Goal: Complete application form: Complete application form

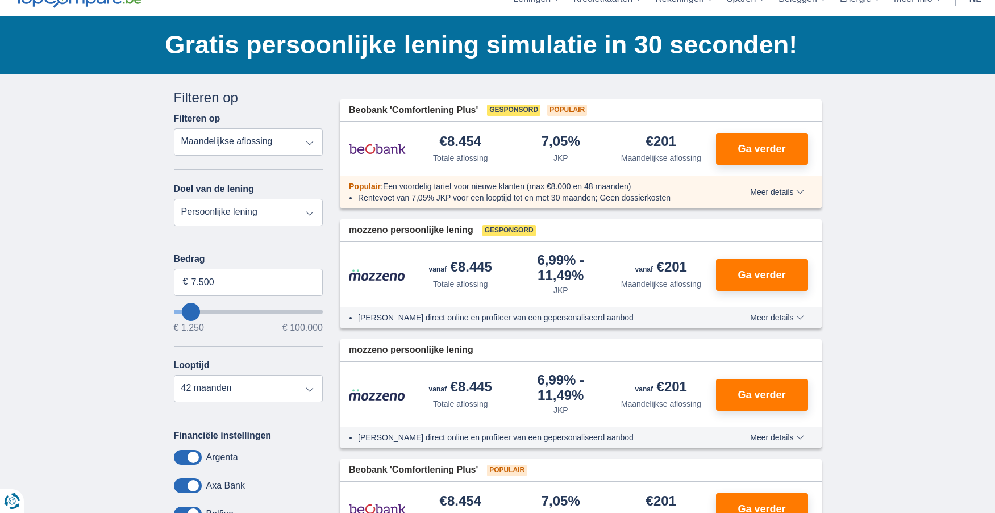
scroll to position [57, 0]
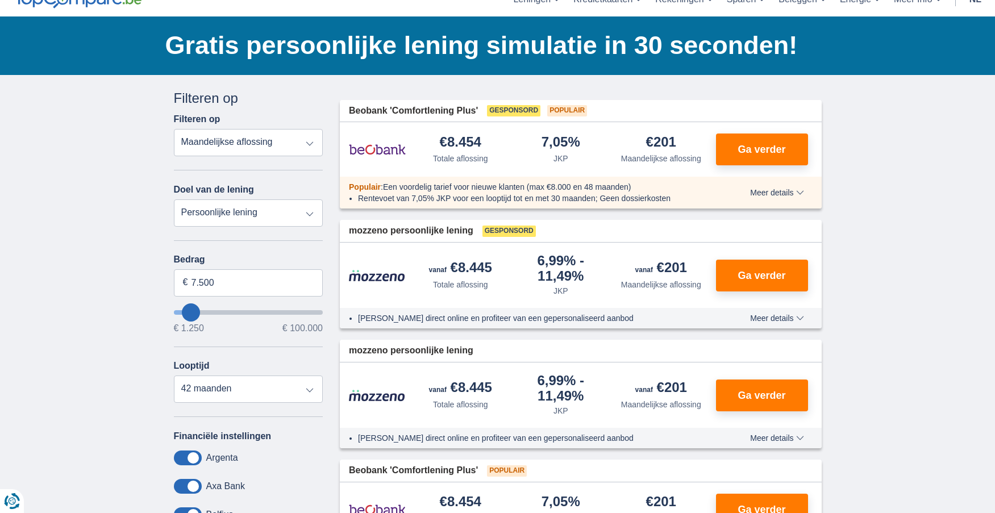
click at [301, 144] on select "Totale aflossing JKP Maandelijkse aflossing" at bounding box center [248, 142] width 149 height 27
click at [174, 129] on select "Totale aflossing JKP Maandelijkse aflossing" at bounding box center [248, 142] width 149 height 27
click at [265, 217] on select "Persoonlijke lening Auto Moto / fiets Mobilhome / caravan Renovatie Energie Sch…" at bounding box center [248, 212] width 149 height 27
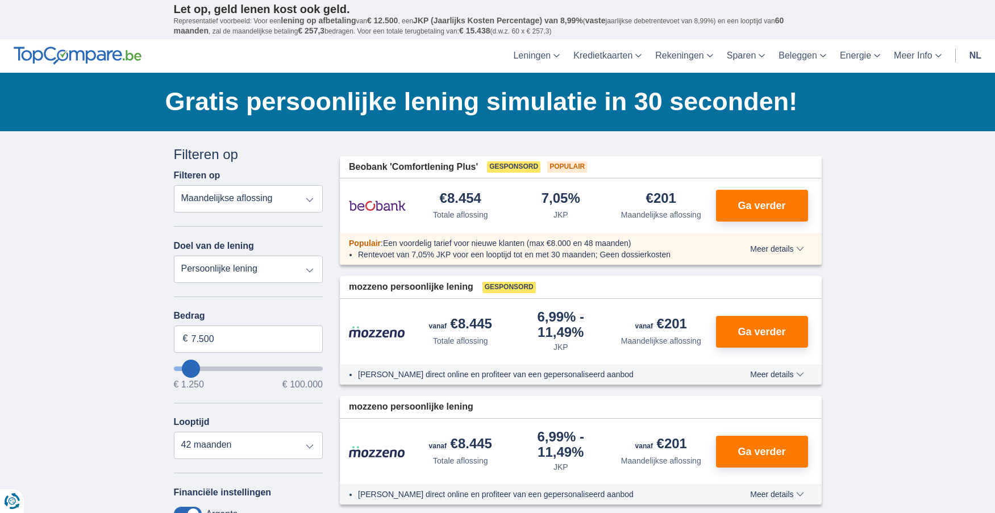
scroll to position [0, 0]
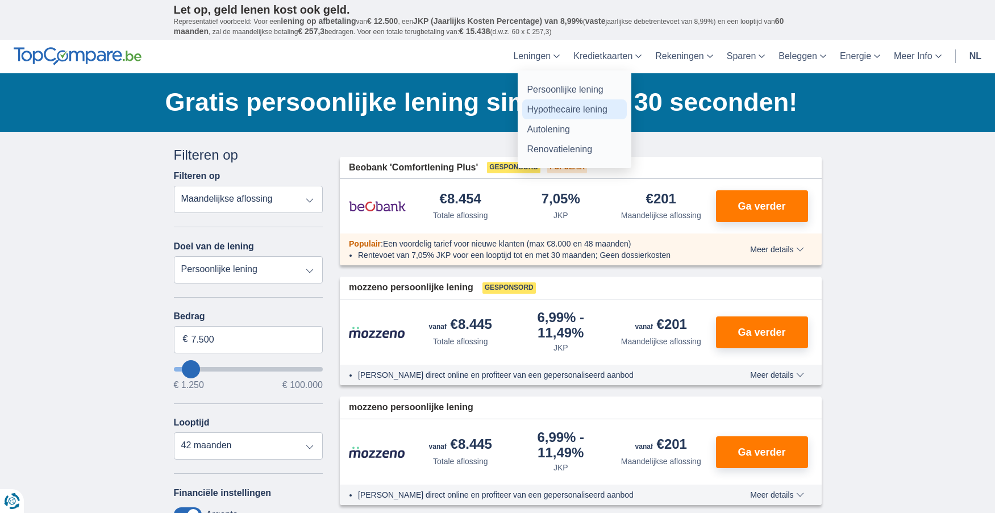
click at [548, 109] on link "Hypothecaire lening" at bounding box center [574, 109] width 105 height 20
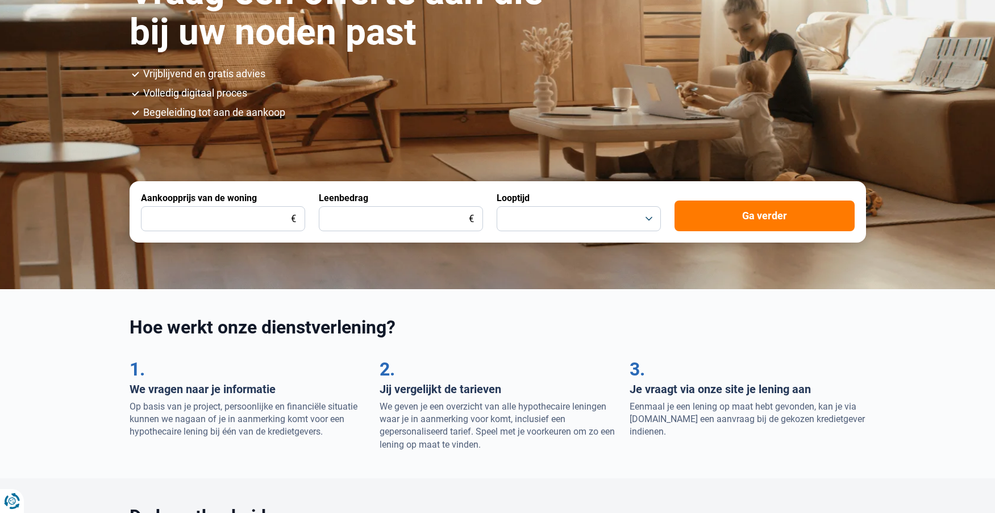
scroll to position [170, 0]
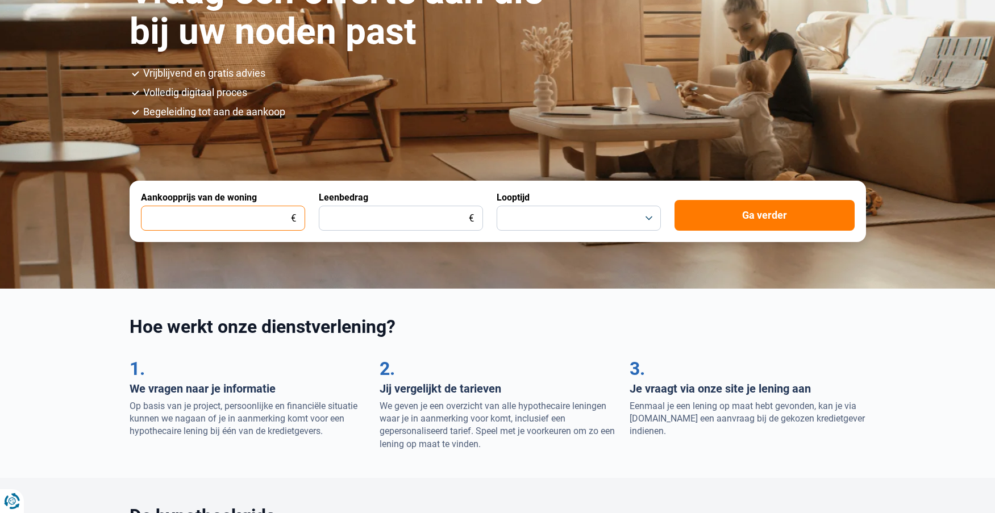
click at [260, 216] on input "Aankoopprijs van de woning" at bounding box center [223, 218] width 164 height 25
type input "300.000"
click at [349, 219] on input "Leenbedrag" at bounding box center [401, 218] width 164 height 25
type input "225.000"
click at [556, 214] on button "button" at bounding box center [579, 218] width 164 height 25
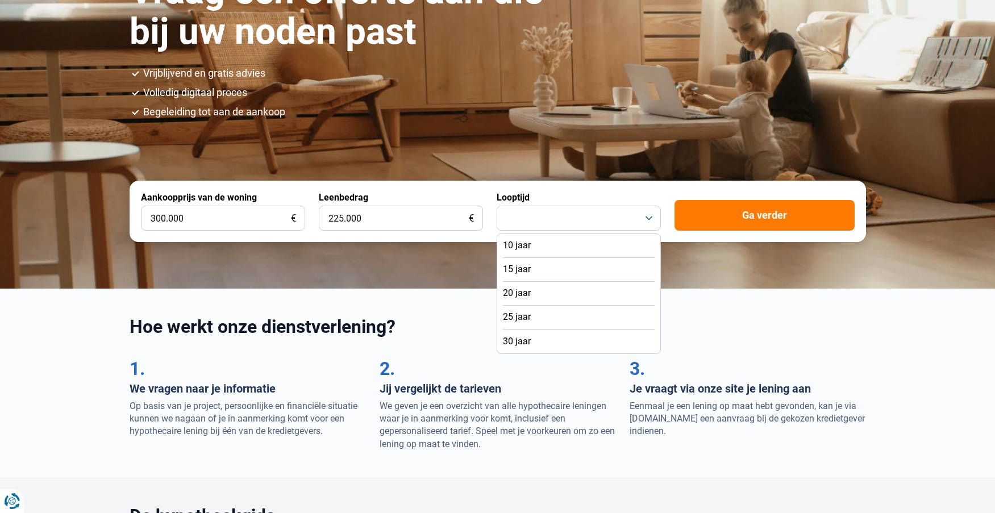
click at [536, 317] on li "25 jaar" at bounding box center [579, 318] width 152 height 24
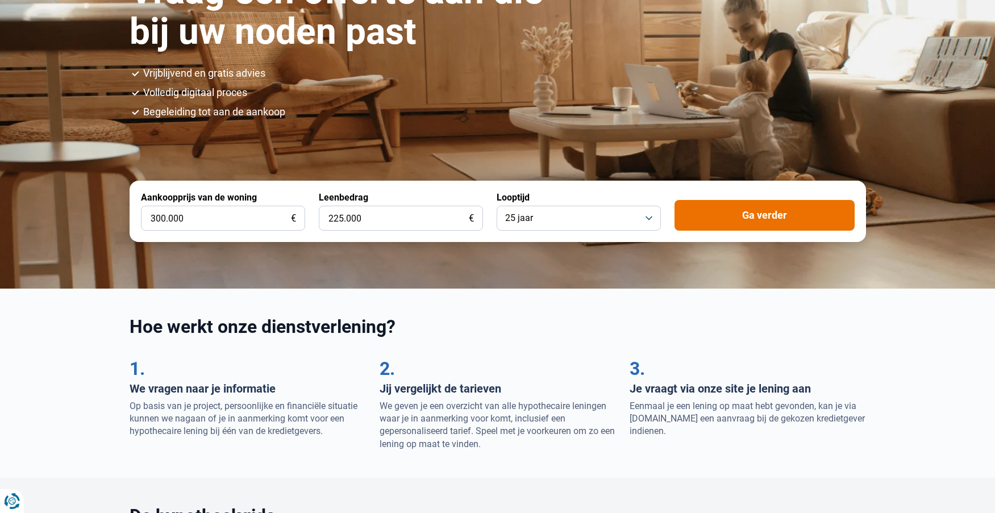
click at [744, 217] on button "Ga verder" at bounding box center [765, 215] width 180 height 31
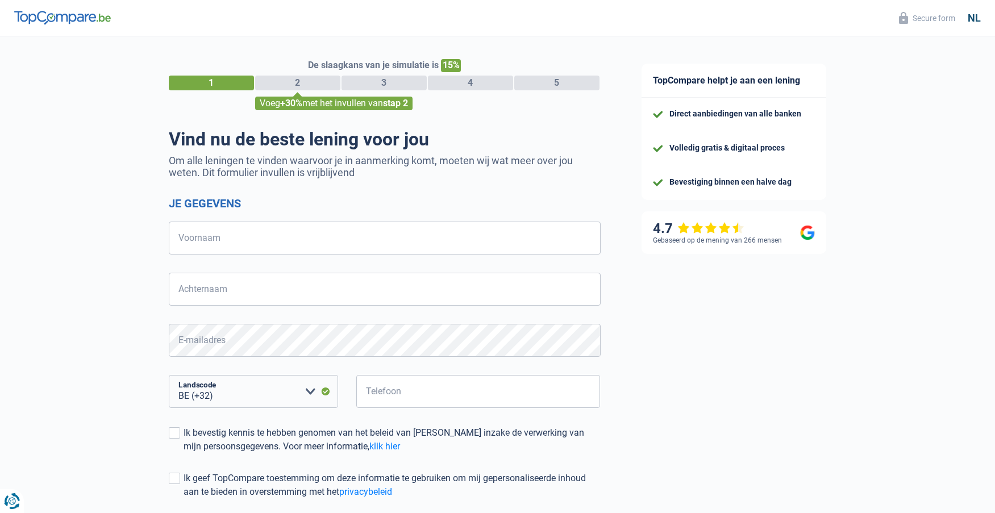
select select "32"
click at [245, 238] on input "Voornaam" at bounding box center [385, 238] width 432 height 33
type input "l"
click at [197, 282] on form "Je gegevens l Voornaam U moet een langer antwoord geven Achternaam Alle velden …" at bounding box center [385, 373] width 432 height 353
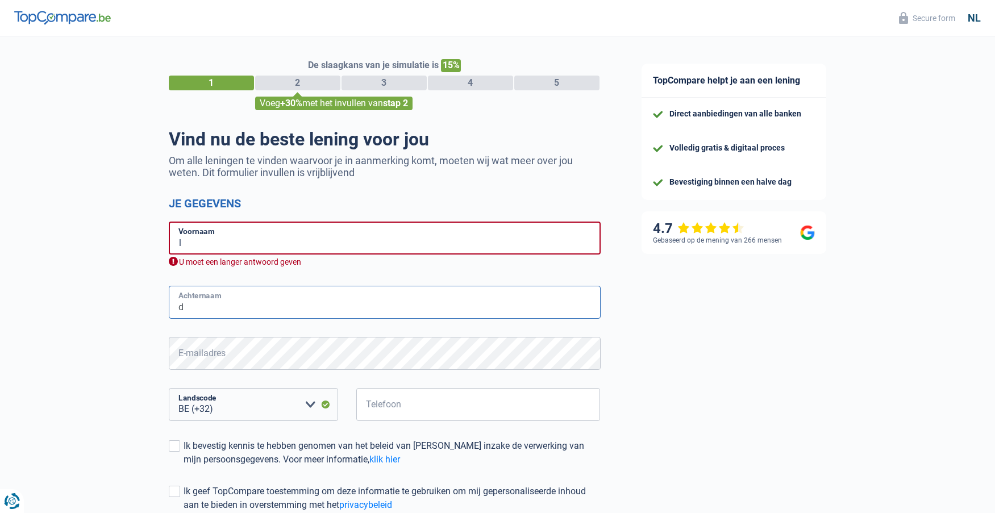
type input "d"
click at [197, 346] on form "Je gegevens l Voornaam U moet een langer antwoord geven d Achternaam U moet een…" at bounding box center [385, 380] width 432 height 367
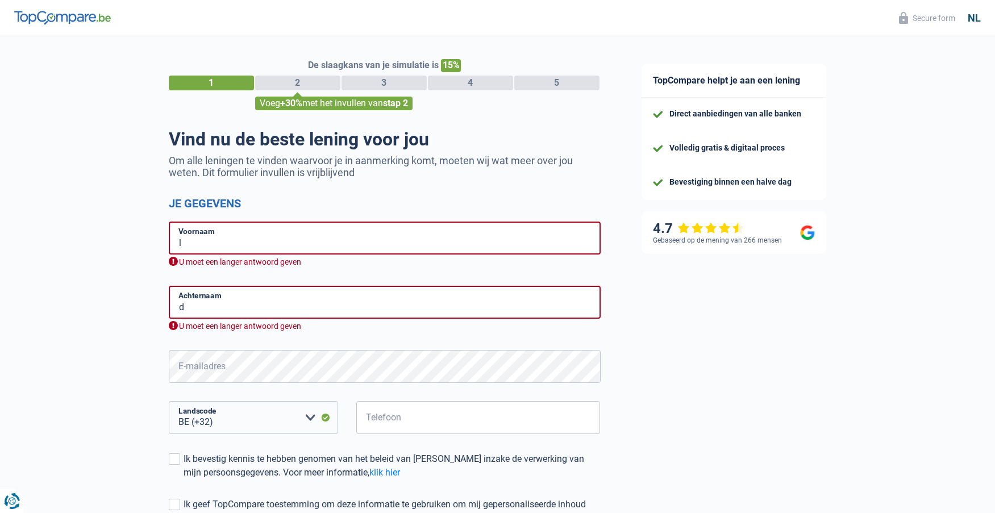
click at [94, 296] on div "De slaagkans van je simulatie is 15% 1 2 3 4 5 Voeg +30% met het invullen van s…" at bounding box center [310, 350] width 621 height 637
drag, startPoint x: 205, startPoint y: 239, endPoint x: 174, endPoint y: 244, distance: 31.7
click at [174, 244] on input "l" at bounding box center [385, 238] width 432 height 33
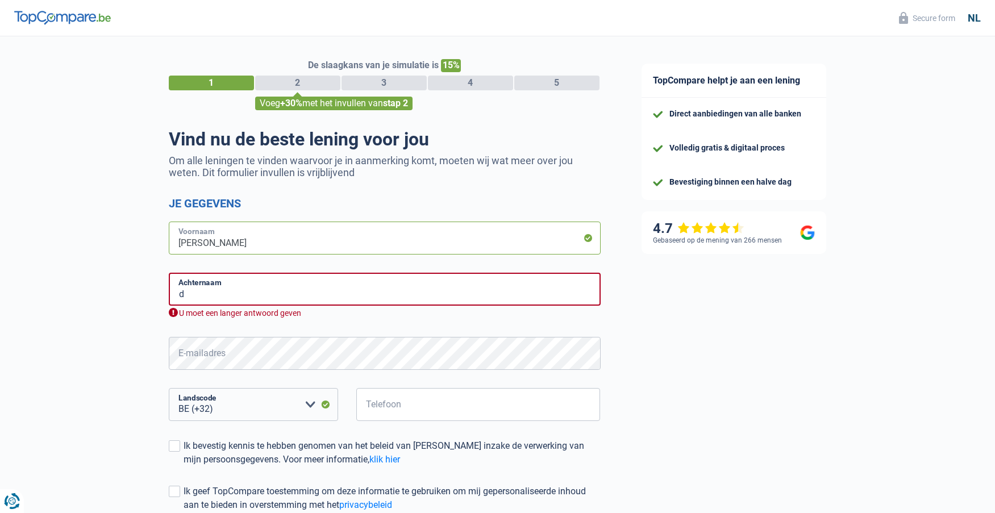
type input "Johan"
click at [726, 402] on div "TopCompare helpt je aan een lening Direct aanbiedingen van alle banken Volledig…" at bounding box center [808, 348] width 374 height 624
click at [482, 409] on input "473982413" at bounding box center [478, 404] width 244 height 33
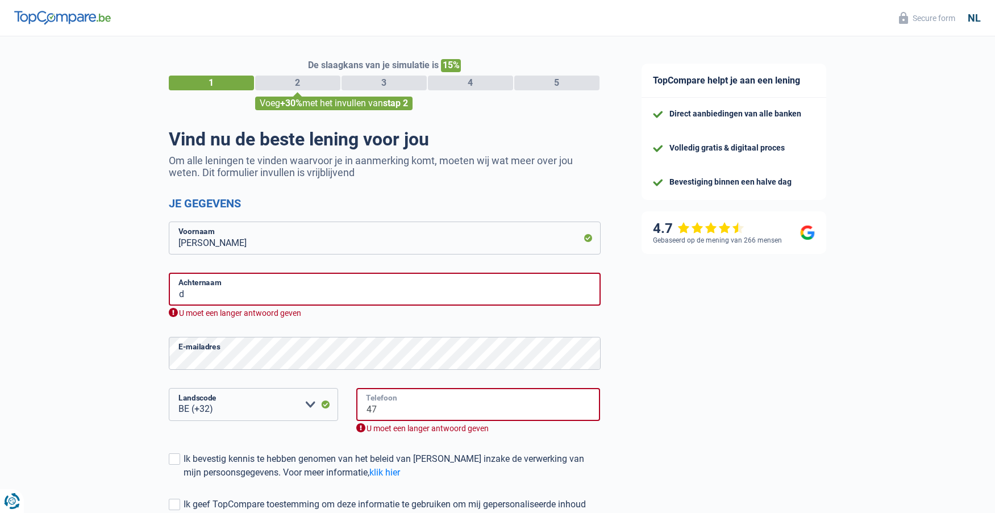
type input "4"
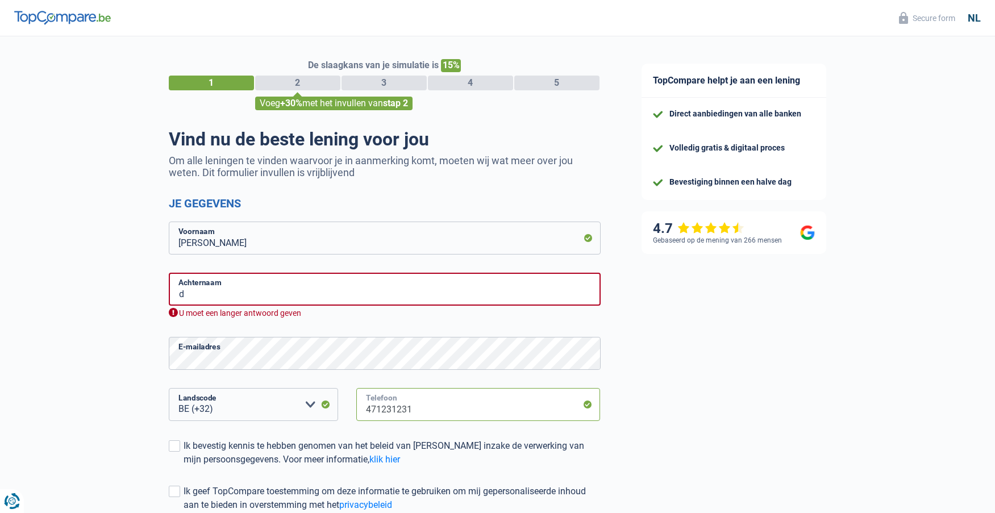
type input "471231231"
click at [789, 359] on div "TopCompare helpt je aan een lening Direct aanbiedingen van alle banken Volledig…" at bounding box center [808, 348] width 374 height 624
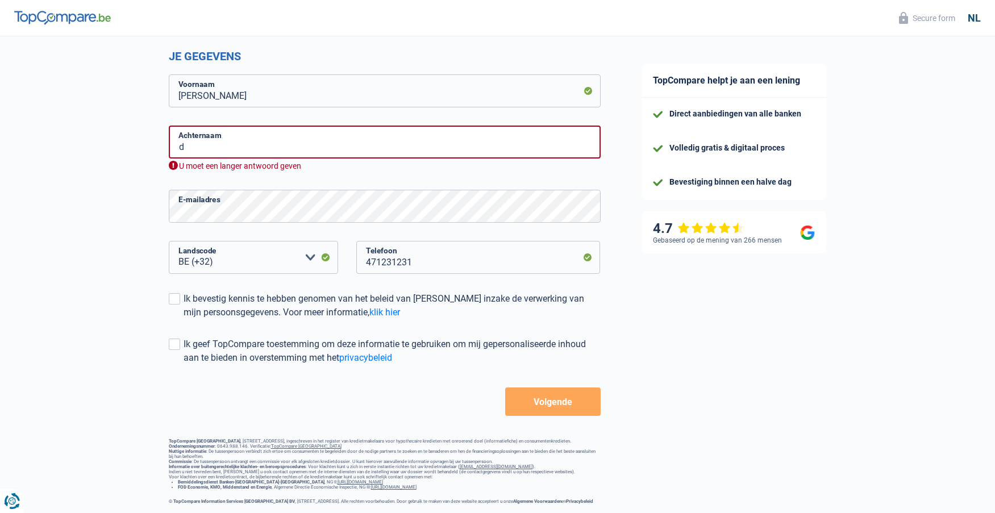
scroll to position [98, 0]
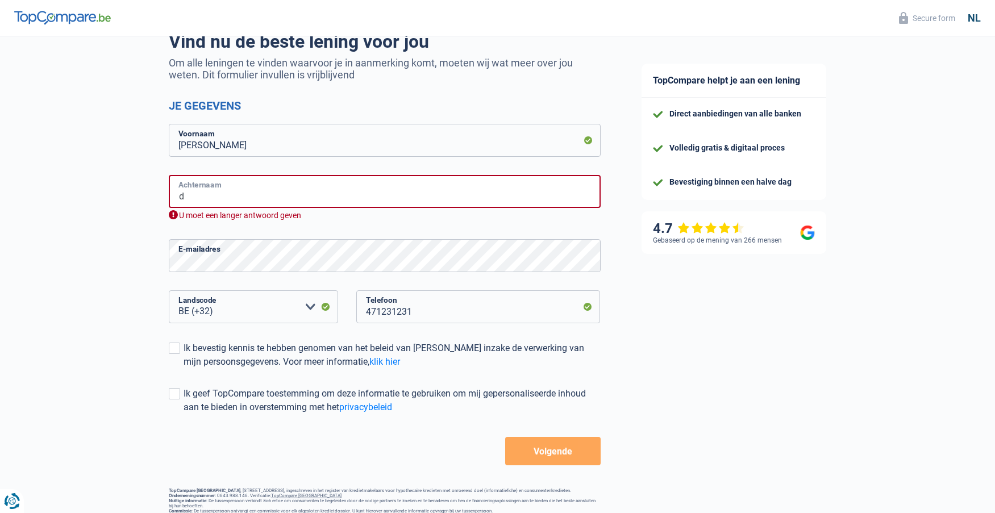
click at [227, 201] on input "d" at bounding box center [385, 191] width 432 height 33
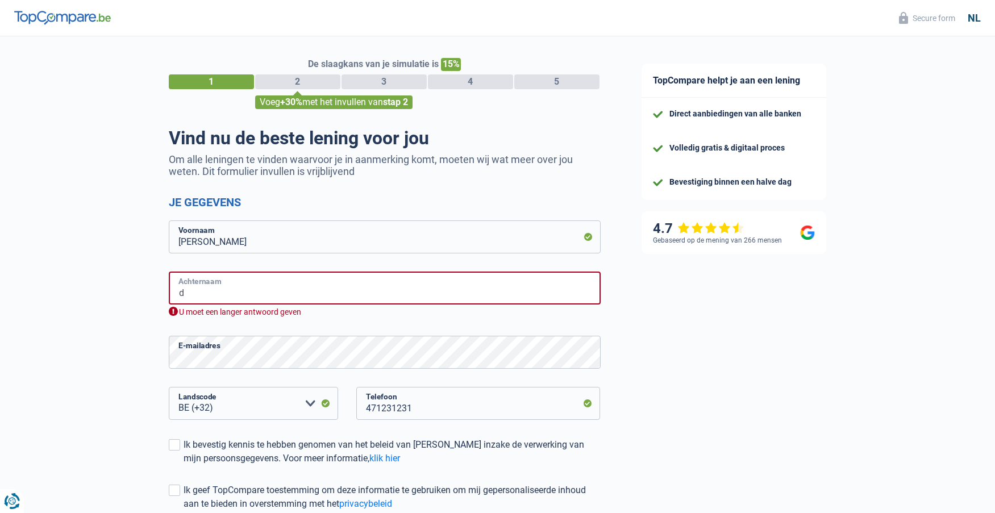
scroll to position [0, 0]
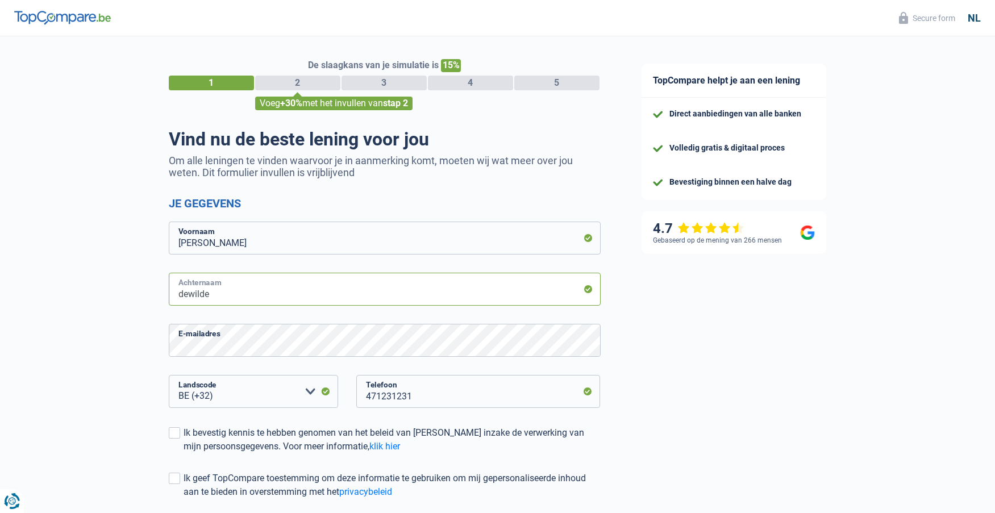
type input "dewilde"
click at [818, 401] on div "TopCompare helpt je aan een lening Direct aanbiedingen van alle banken Volledig…" at bounding box center [808, 341] width 374 height 611
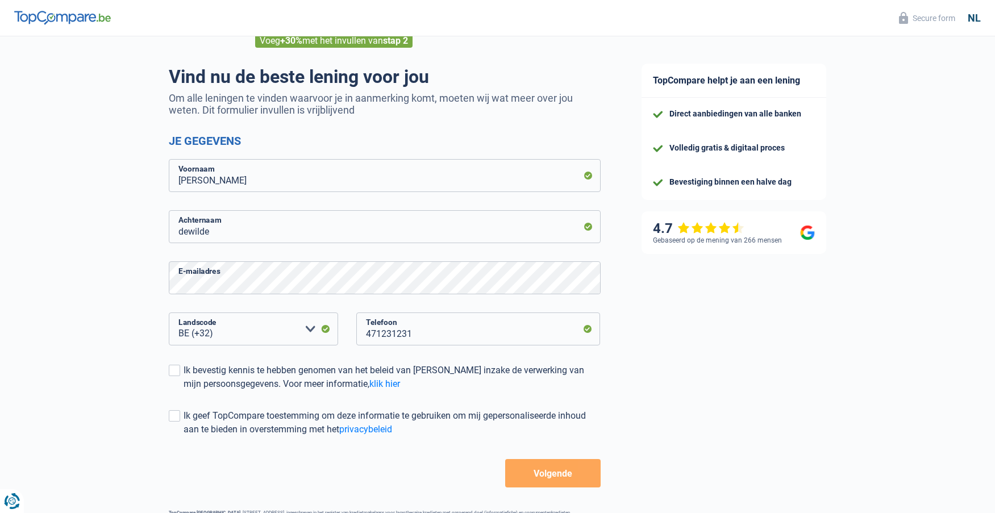
scroll to position [141, 0]
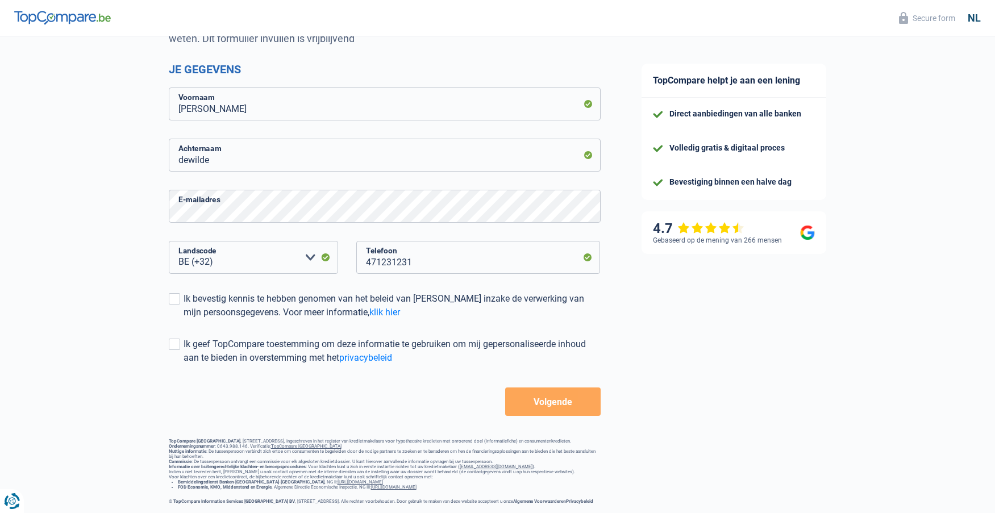
click at [546, 401] on button "Volgende" at bounding box center [552, 402] width 95 height 28
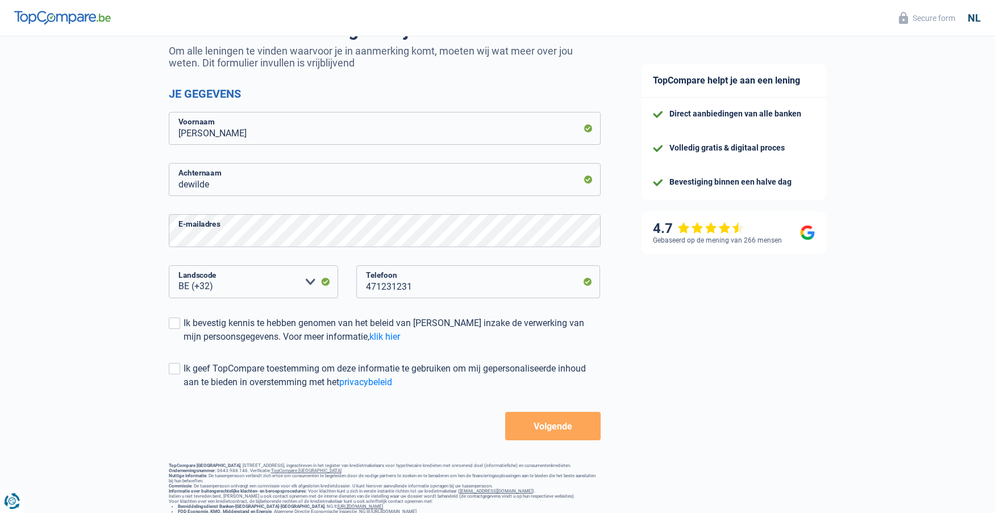
scroll to position [85, 0]
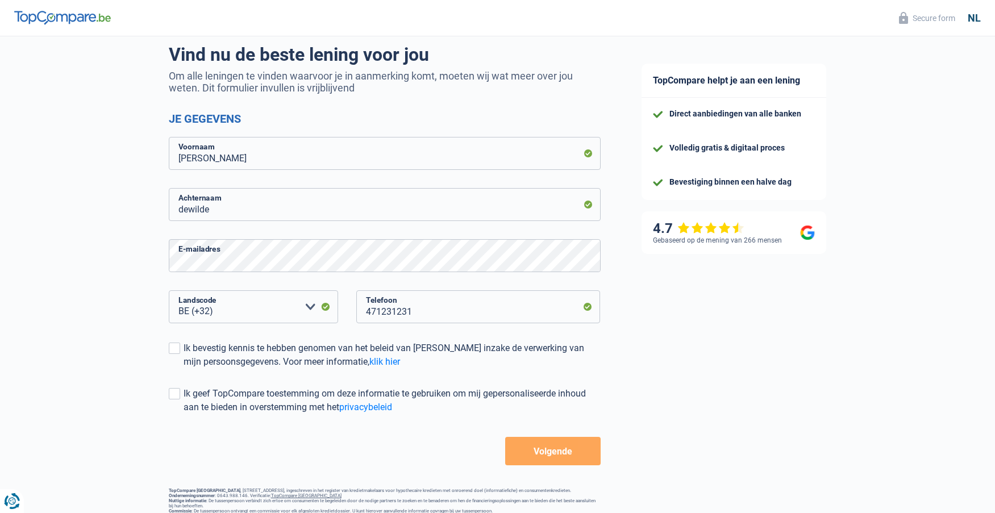
click at [564, 444] on button "Volgende" at bounding box center [552, 451] width 95 height 28
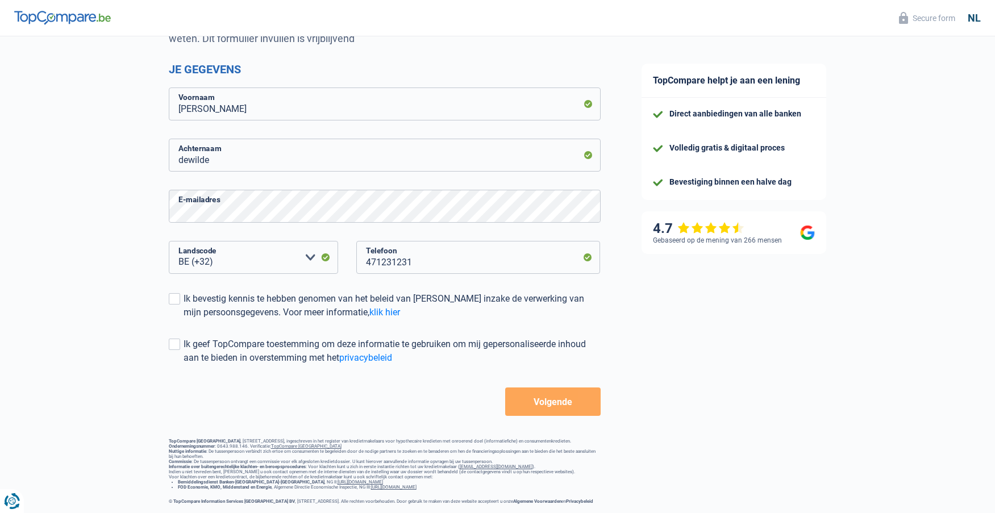
scroll to position [141, 0]
